Goal: Answer question/provide support: Share knowledge or assist other users

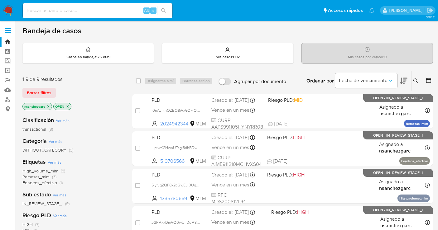
click at [48, 106] on icon "close-filter" at bounding box center [48, 106] width 2 height 2
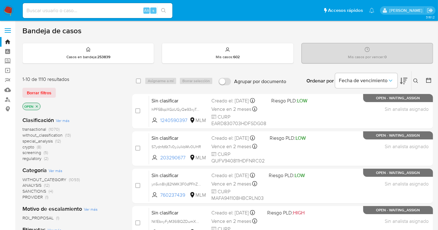
click at [46, 137] on span "without_classification" at bounding box center [42, 135] width 40 height 6
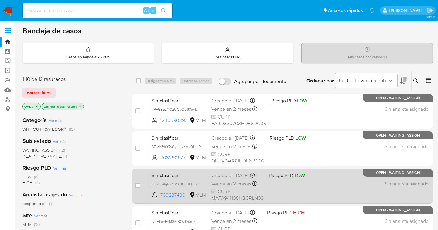
scroll to position [35, 0]
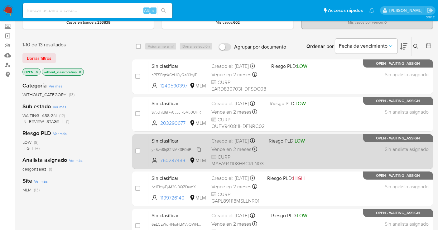
click at [199, 153] on span "yn5vn8lrj82NMK3F0dPFhZRD" at bounding box center [176, 149] width 51 height 7
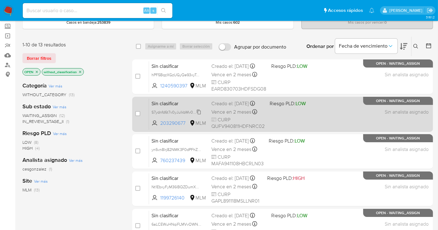
click at [198, 115] on span "S7ydnfd6t7v0yJulkbMv0UHR" at bounding box center [176, 111] width 50 height 7
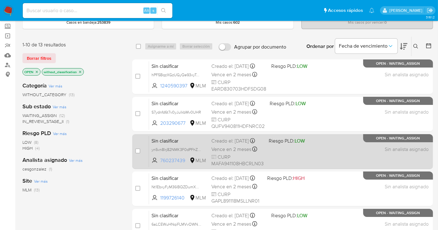
drag, startPoint x: 187, startPoint y: 164, endPoint x: 161, endPoint y: 168, distance: 26.4
click at [161, 164] on span "760237439" at bounding box center [174, 160] width 28 height 7
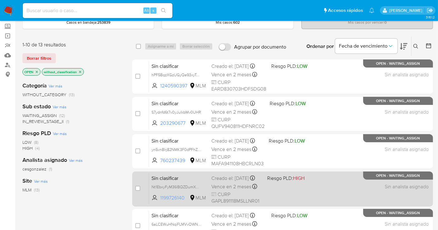
drag, startPoint x: 188, startPoint y: 202, endPoint x: 157, endPoint y: 205, distance: 31.3
click at [157, 202] on span "1199726140 MLM" at bounding box center [178, 198] width 55 height 7
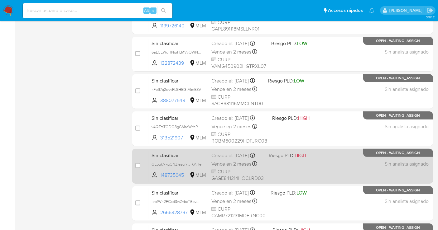
scroll to position [277, 0]
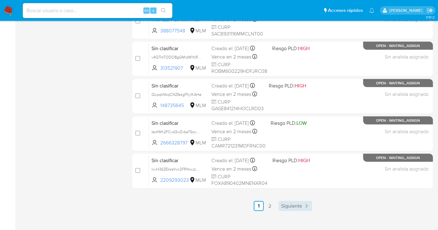
click at [291, 204] on span "Siguiente" at bounding box center [291, 206] width 21 height 5
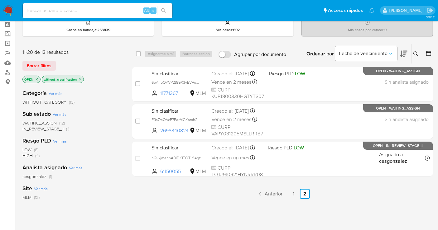
scroll to position [104, 0]
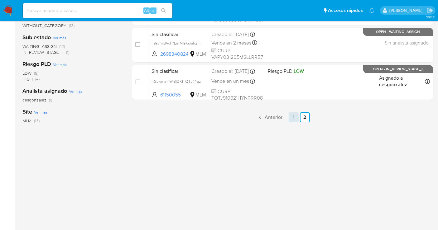
click at [295, 113] on link "1" at bounding box center [293, 117] width 10 height 10
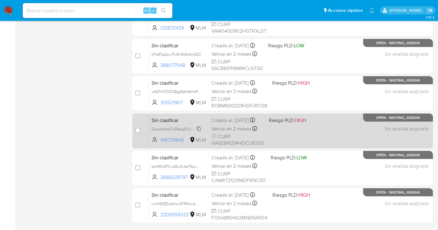
scroll to position [283, 0]
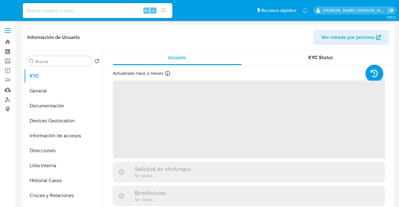
select select "10"
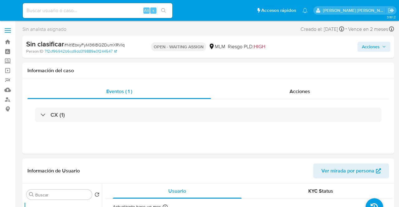
select select "10"
